Goal: Download file/media

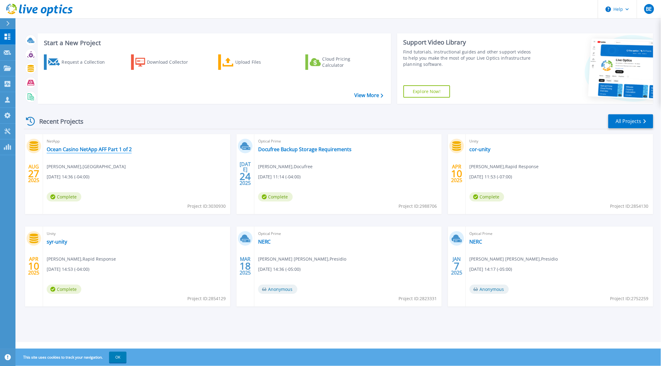
click at [103, 146] on link "Ocean Casino NetApp AFF Part 1 of 2" at bounding box center [89, 149] width 85 height 6
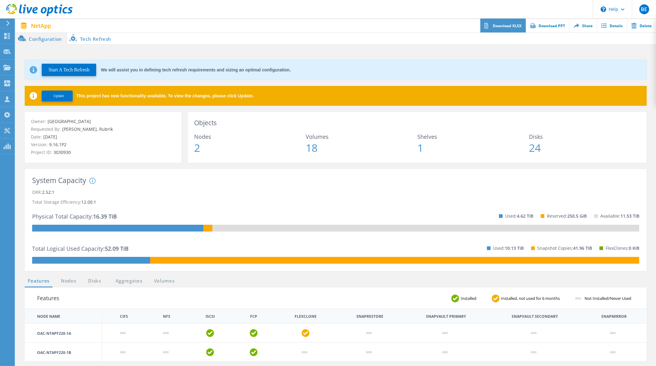
click at [509, 28] on link "Download XLSX" at bounding box center [503, 26] width 46 height 14
click at [478, 47] on div "Start A Tech Refresh We will assist you in defining tech refresh requirements a…" at bounding box center [335, 272] width 640 height 455
click at [544, 28] on link "Download PPT" at bounding box center [548, 26] width 44 height 14
click at [33, 97] on icon at bounding box center [33, 95] width 7 height 7
click at [32, 97] on icon at bounding box center [33, 95] width 7 height 7
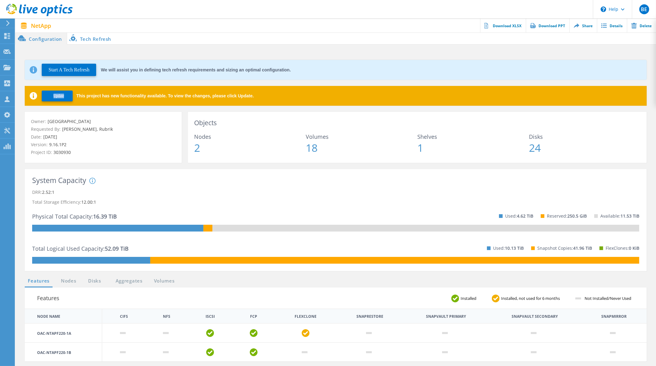
click at [32, 97] on icon at bounding box center [33, 95] width 7 height 7
drag, startPoint x: 100, startPoint y: 92, endPoint x: 228, endPoint y: 95, distance: 128.3
click at [228, 95] on div "Update This project has new functionality available. To view the changes, pleas…" at bounding box center [336, 96] width 622 height 20
